Goal: Download file/media

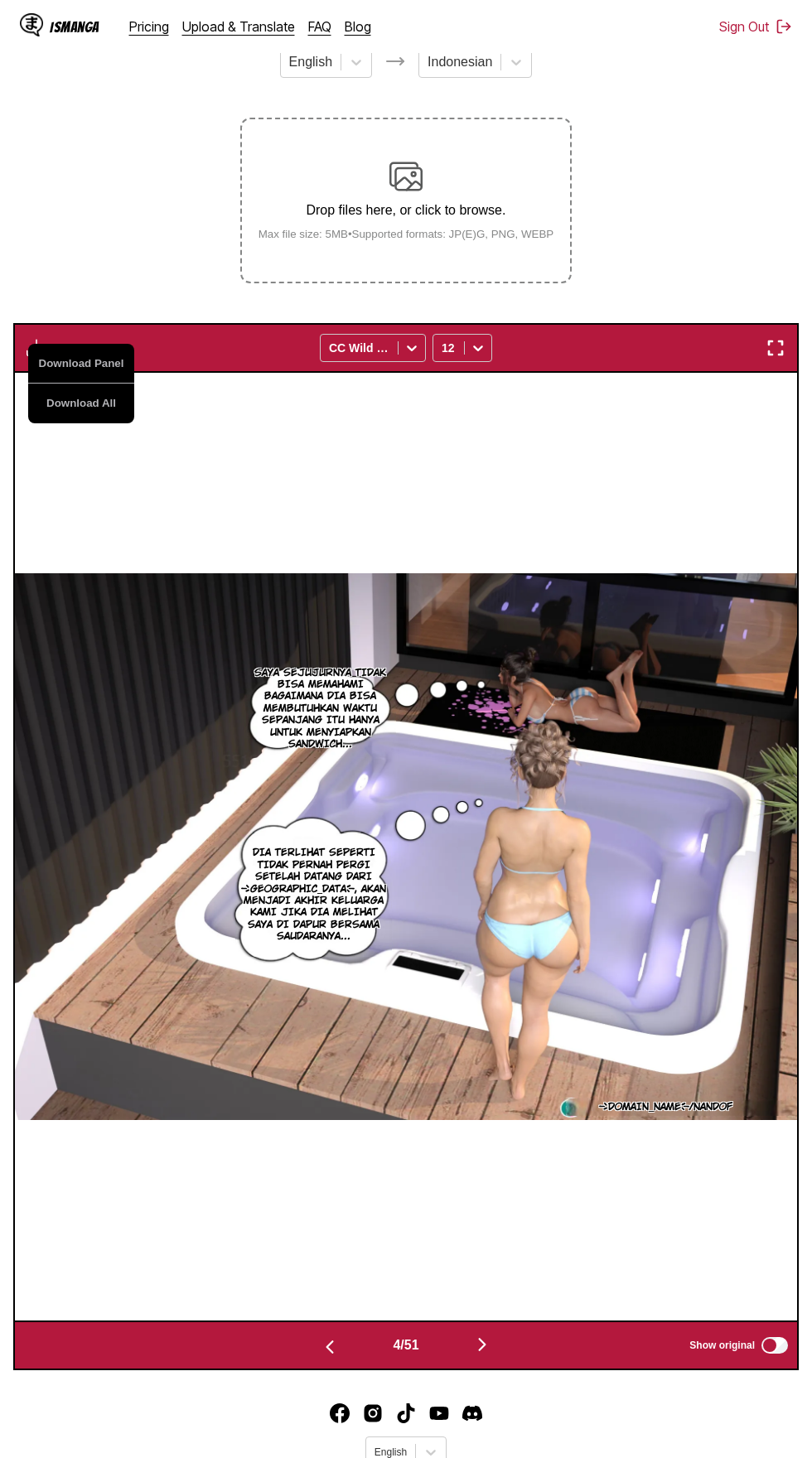
scroll to position [0, 2347]
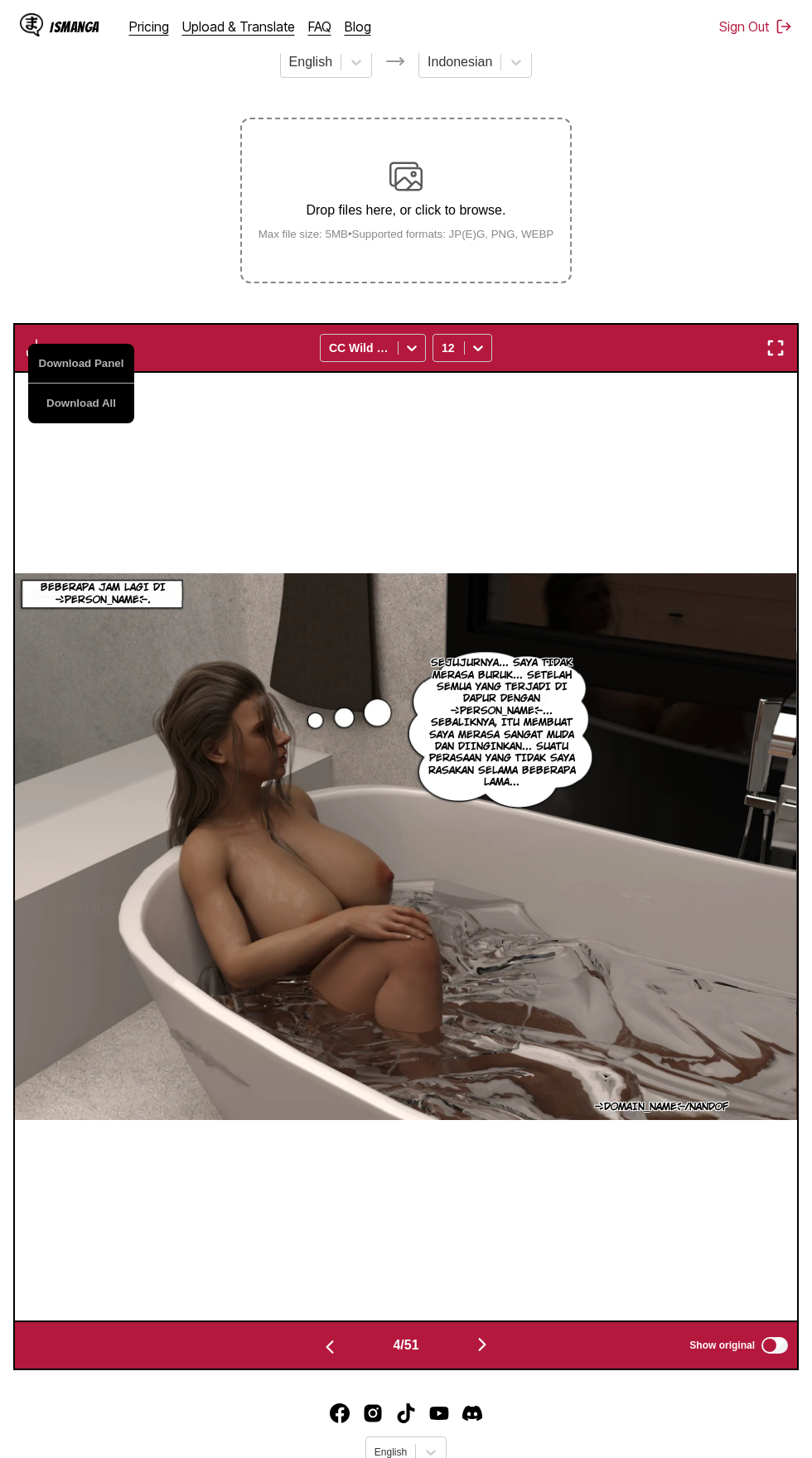
click at [116, 384] on button "Download All" at bounding box center [81, 403] width 106 height 40
